Goal: Information Seeking & Learning: Learn about a topic

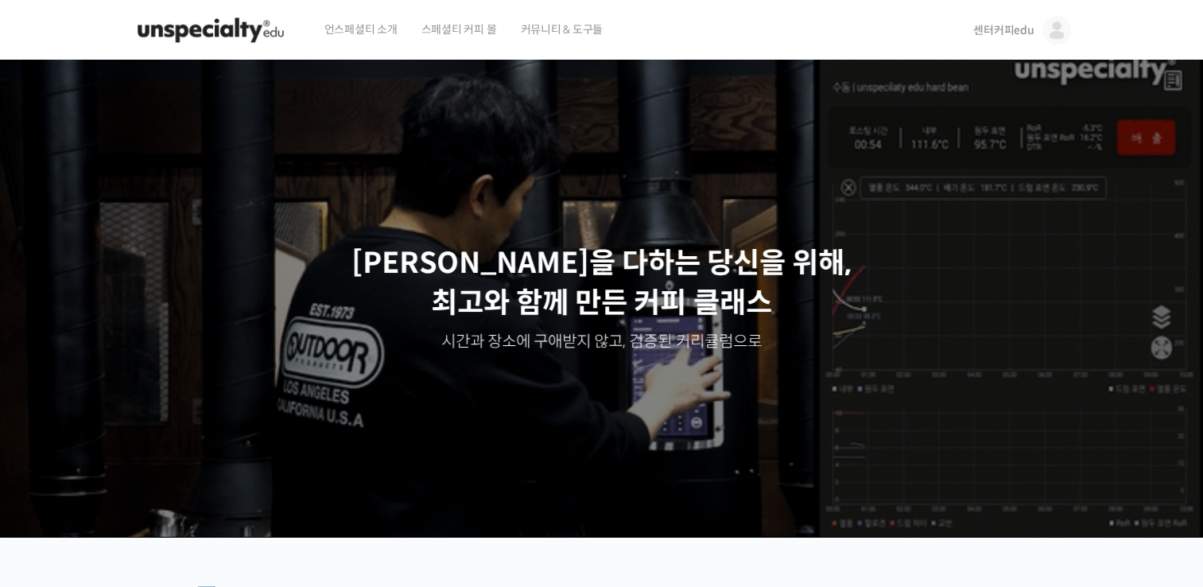
click at [1058, 25] on img at bounding box center [1057, 30] width 29 height 29
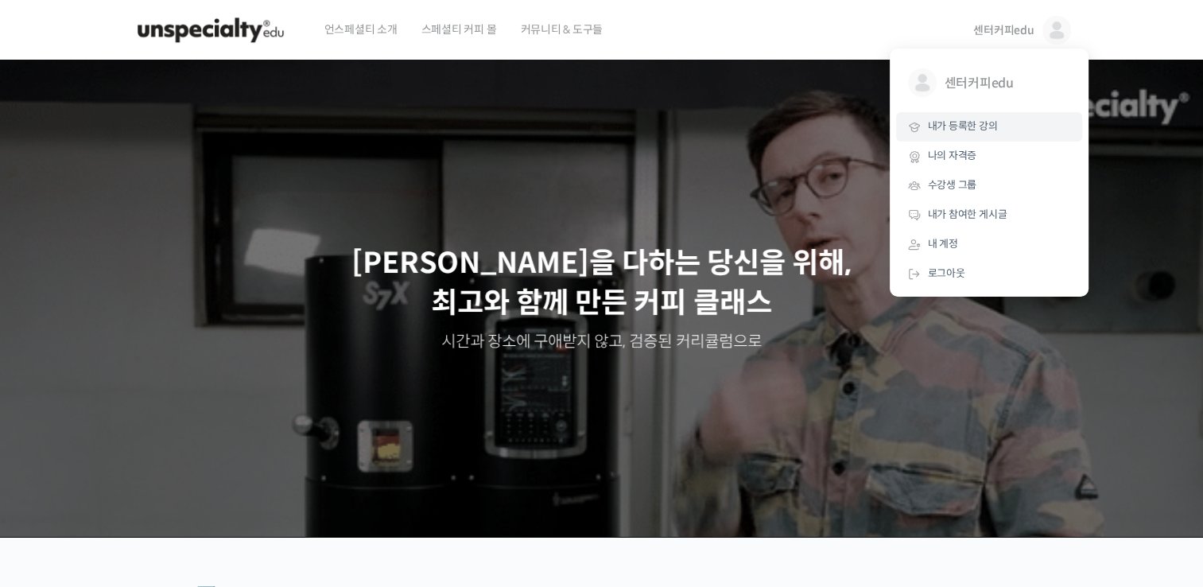
click at [997, 131] on link "내가 등록한 강의" at bounding box center [989, 126] width 186 height 29
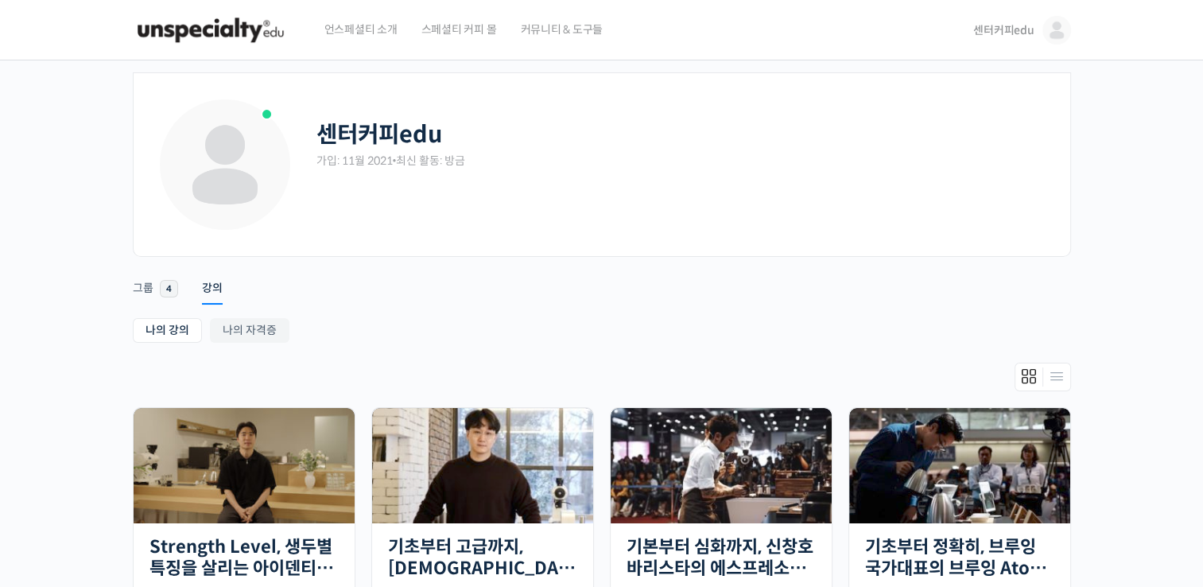
click at [183, 43] on img at bounding box center [211, 30] width 156 height 48
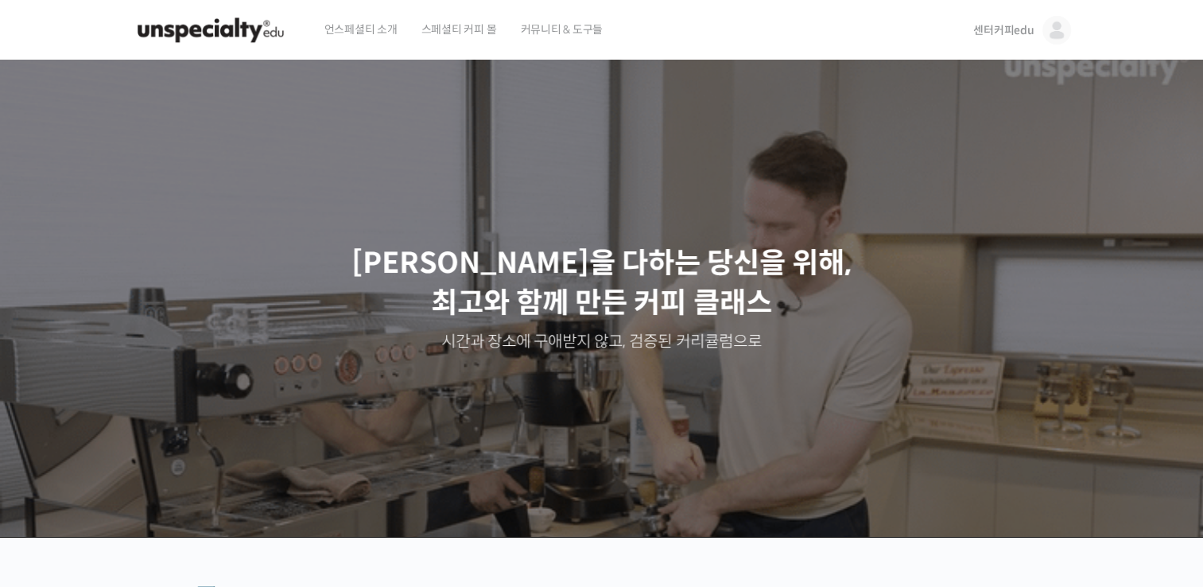
click at [1049, 37] on img at bounding box center [1057, 30] width 29 height 29
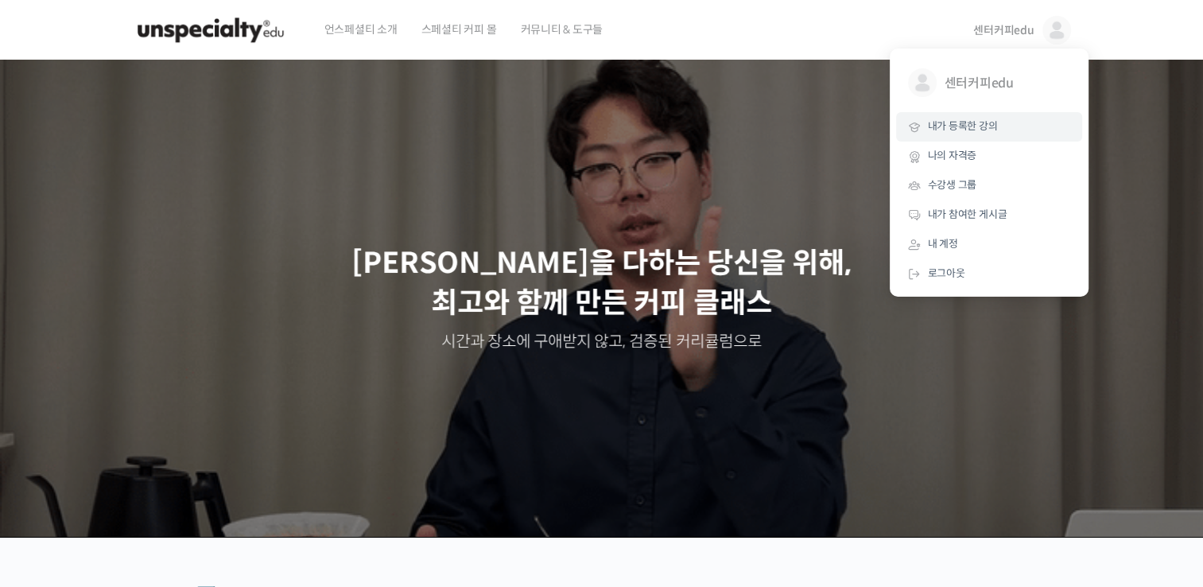
click at [1019, 138] on link "내가 등록한 강의" at bounding box center [989, 126] width 186 height 29
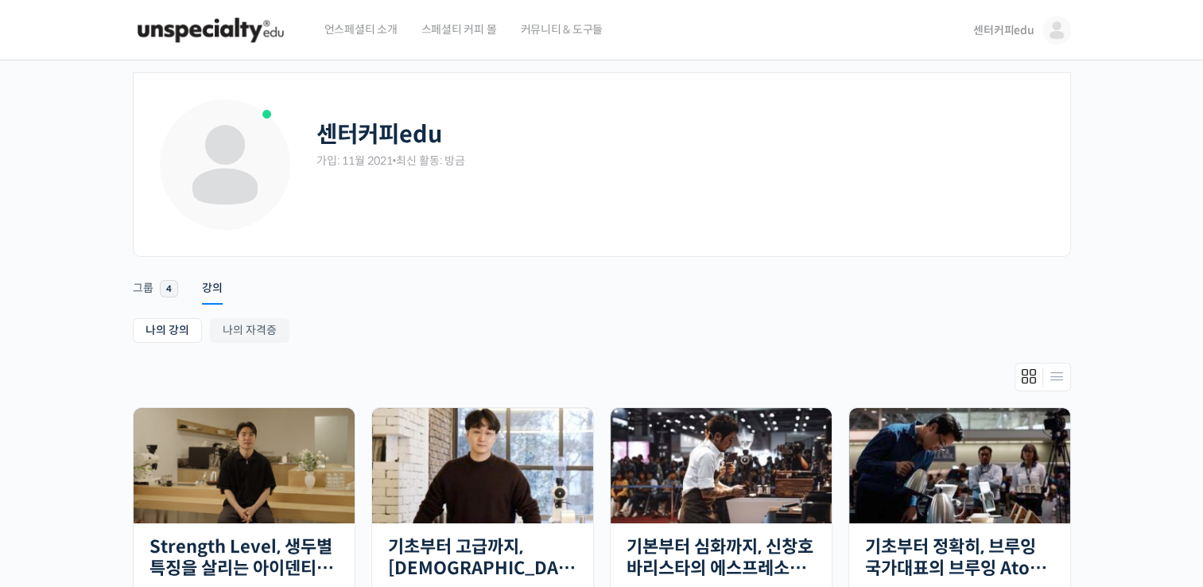
scroll to position [80, 0]
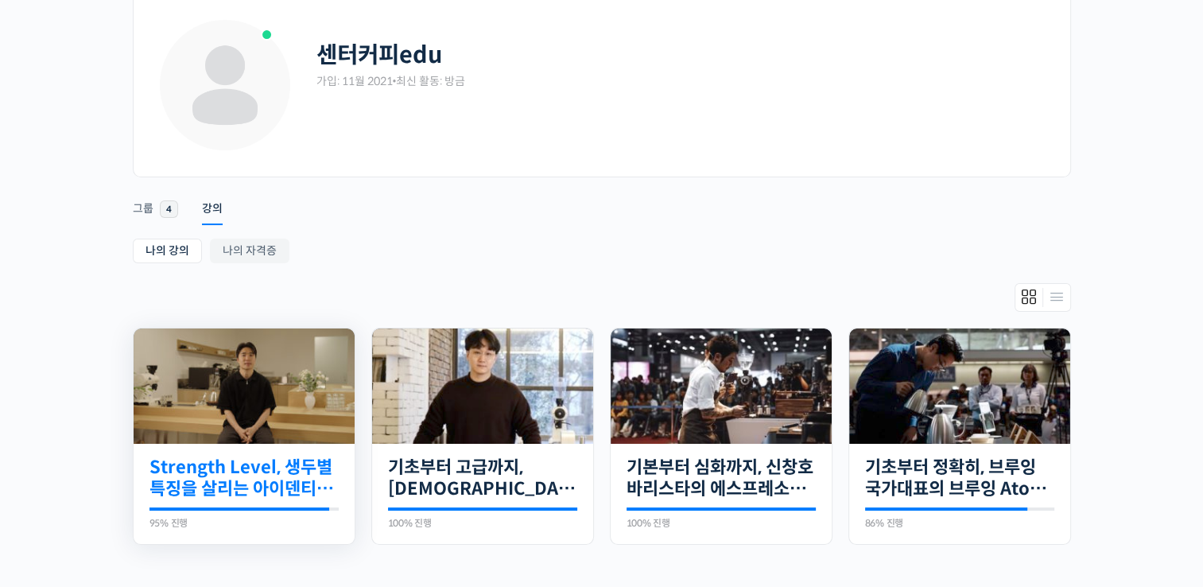
click at [277, 457] on link "Strength Level, 생두별 특징을 살리는 아이덴티티 커피랩 [PERSON_NAME] [PERSON_NAME]의 로스팅 클래스" at bounding box center [244, 478] width 189 height 44
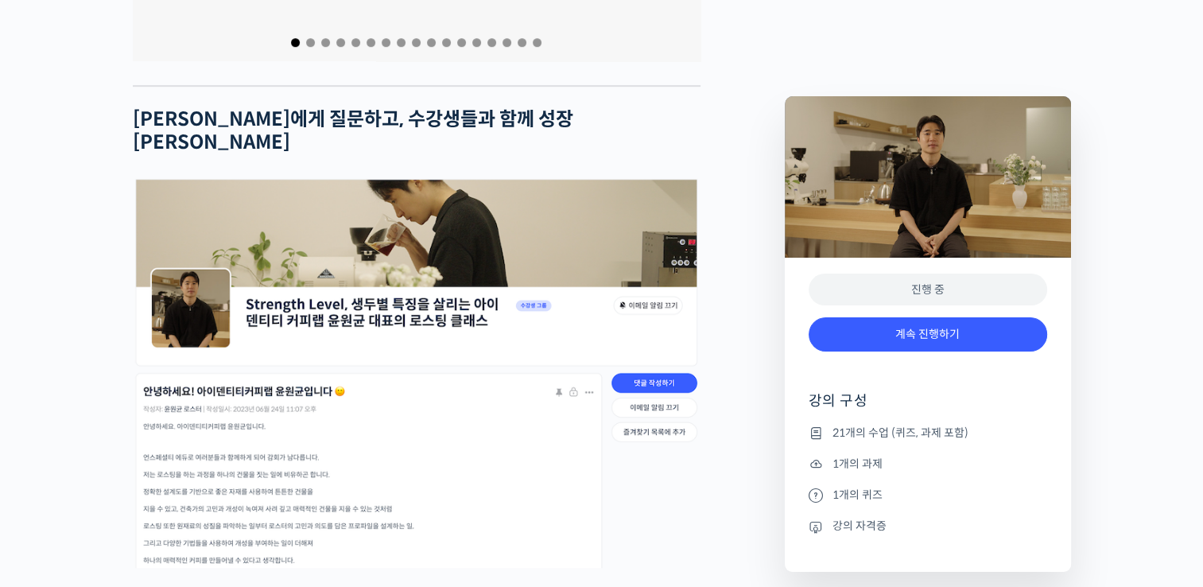
scroll to position [6839, 0]
